Goal: Task Accomplishment & Management: Use online tool/utility

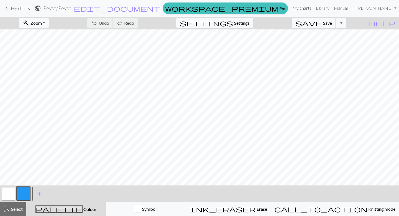
click at [290, 10] on link "My charts" at bounding box center [302, 7] width 24 height 11
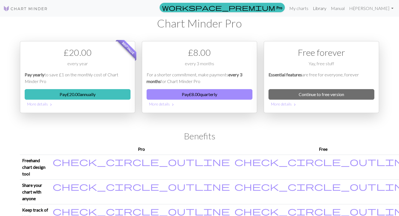
click at [311, 8] on link "Library" at bounding box center [320, 8] width 18 height 11
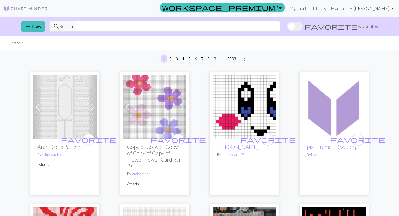
click at [347, 8] on link "Hi Hrafnhildur Steingrímsdóttir" at bounding box center [371, 8] width 49 height 11
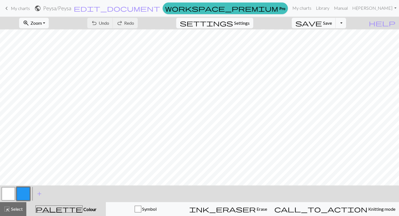
click at [71, 8] on h2 "Peysa / Peysa" at bounding box center [57, 8] width 28 height 6
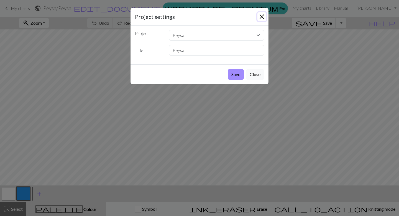
click at [263, 14] on button "Close" at bounding box center [261, 16] width 9 height 9
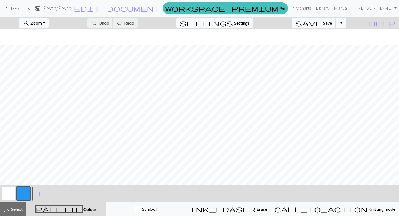
scroll to position [23, 0]
click at [346, 22] on button "Toggle Dropdown" at bounding box center [341, 23] width 11 height 11
click at [160, 12] on form "public Peysa / Peysa edit_document Edit settings" at bounding box center [97, 8] width 126 height 11
